Goal: Check status: Check status

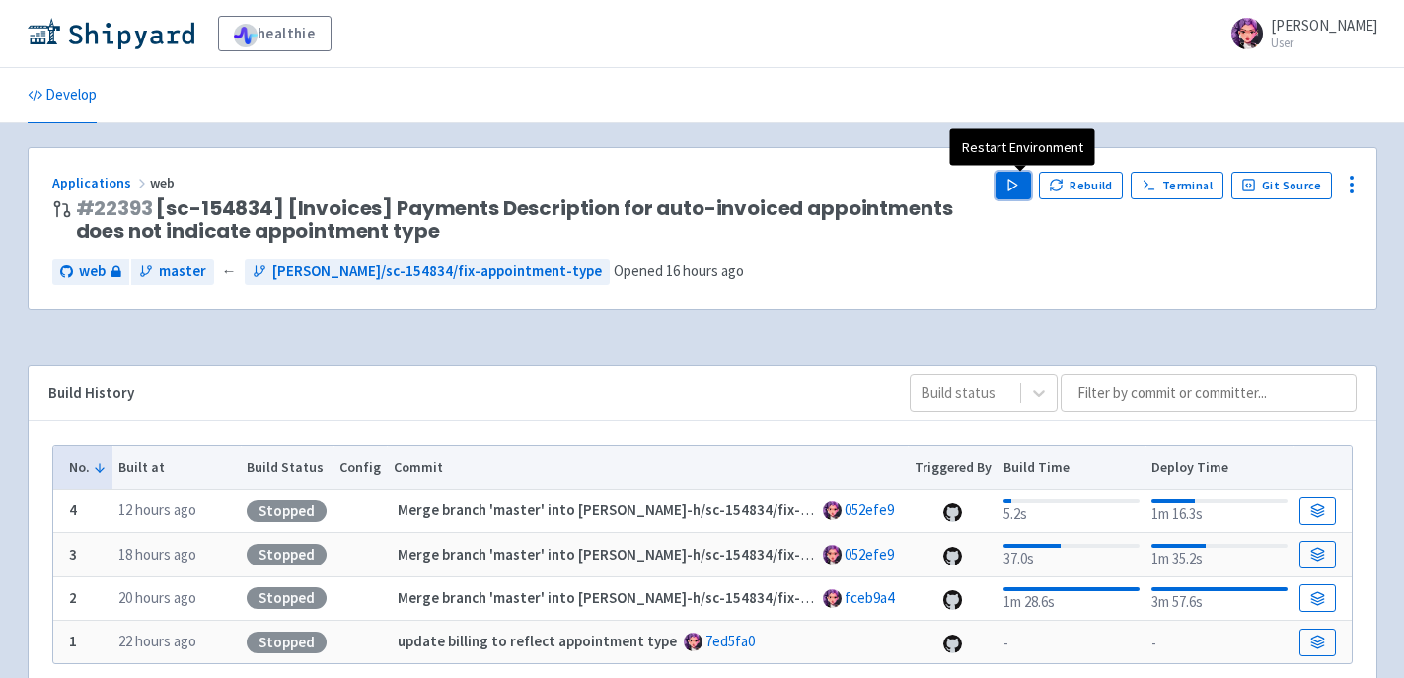
click at [1020, 179] on icon "button" at bounding box center [1012, 185] width 15 height 15
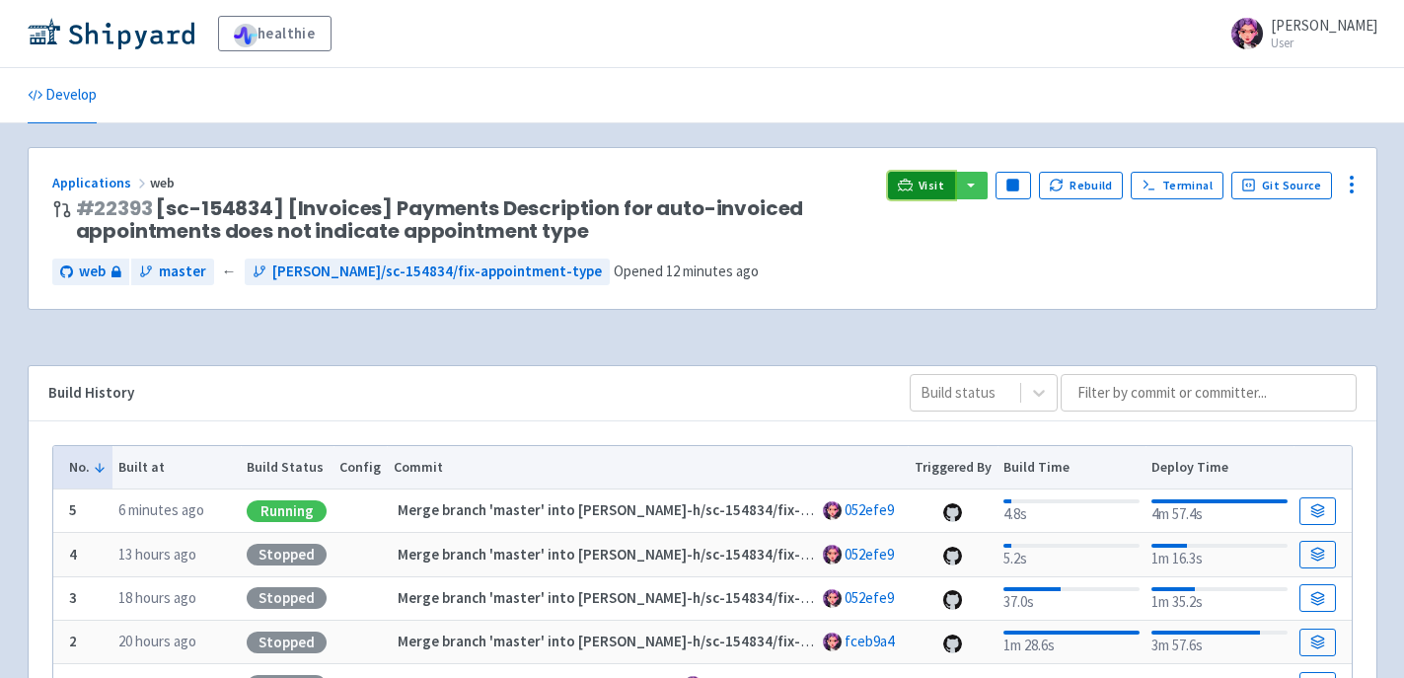
click at [941, 184] on span "Visit" at bounding box center [932, 186] width 26 height 16
